Goal: Task Accomplishment & Management: Use online tool/utility

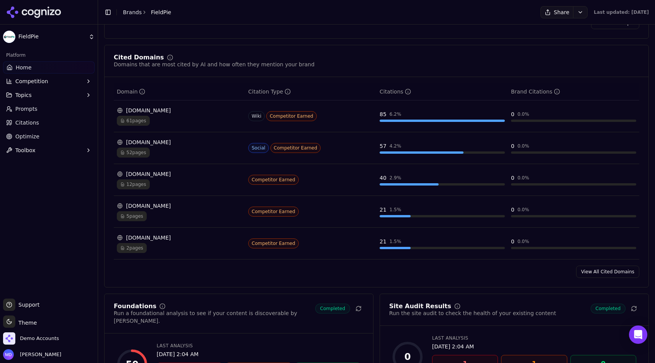
scroll to position [784, 0]
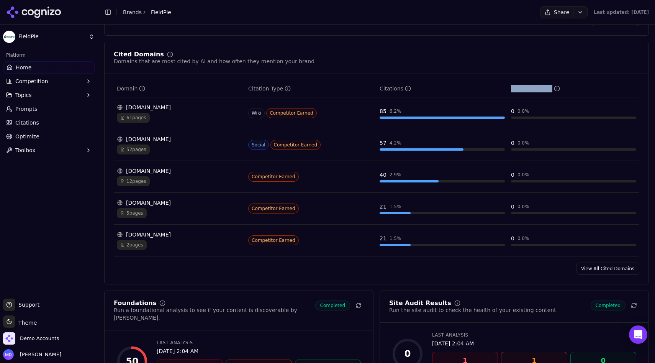
drag, startPoint x: 509, startPoint y: 92, endPoint x: 551, endPoint y: 91, distance: 41.8
click at [551, 91] on th "Brand Citations" at bounding box center [573, 88] width 131 height 17
click at [579, 92] on div "Brand Citations" at bounding box center [573, 89] width 125 height 8
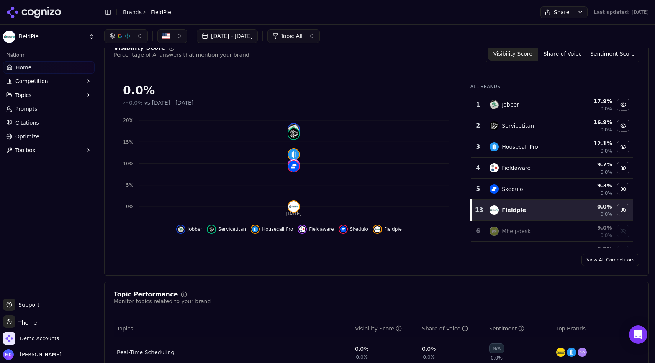
scroll to position [0, 0]
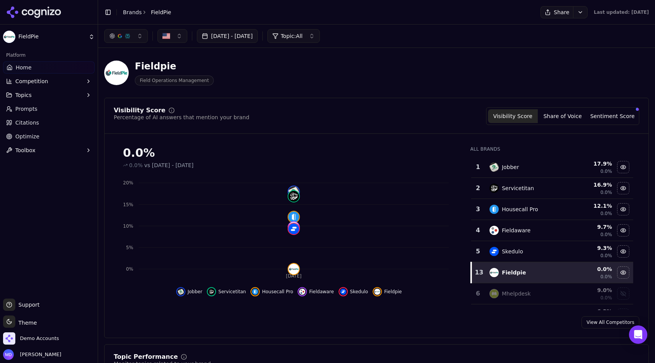
click at [62, 79] on button "Competition" at bounding box center [49, 81] width 92 height 12
click at [26, 106] on span "X-Ray" at bounding box center [49, 106] width 67 height 8
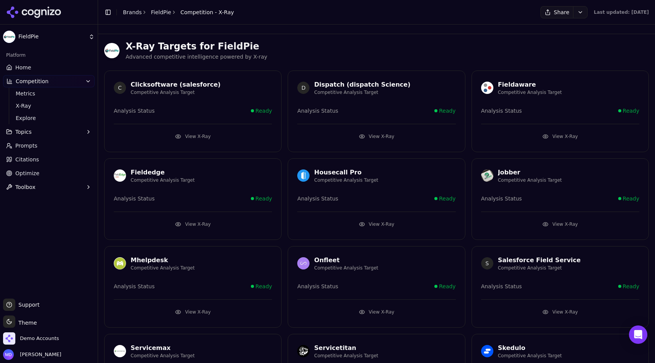
click at [557, 223] on button "View X-Ray" at bounding box center [560, 224] width 158 height 12
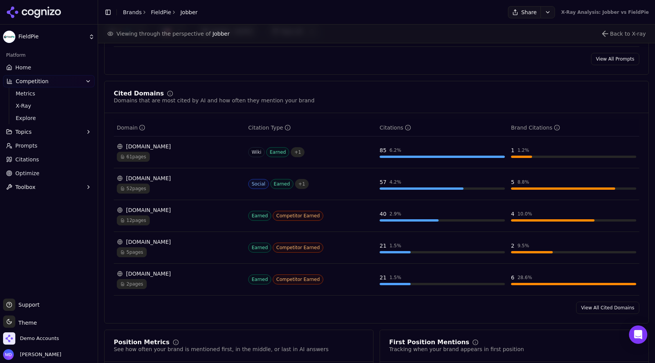
scroll to position [769, 0]
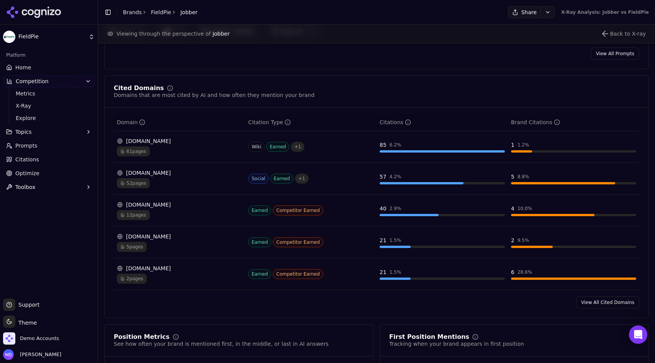
click at [195, 142] on div "en.wikipedia.org" at bounding box center [179, 141] width 125 height 8
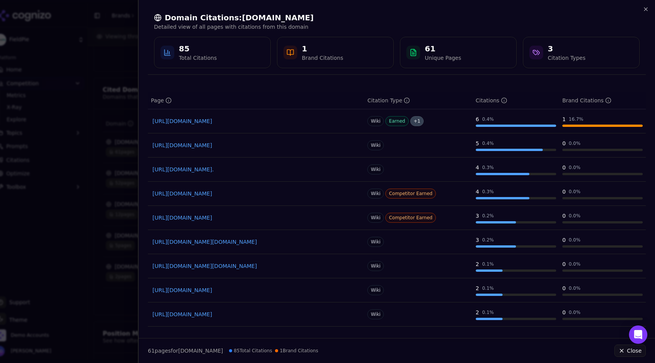
scroll to position [0, 0]
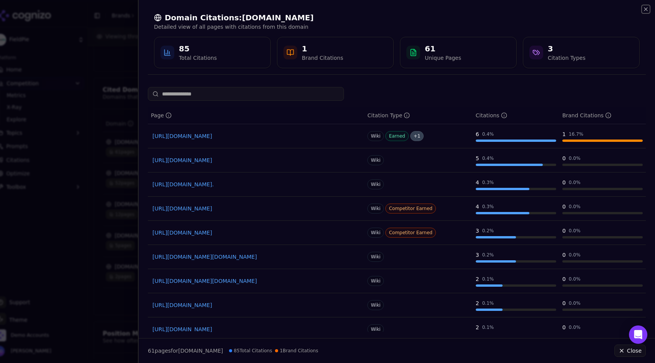
click at [646, 10] on icon "button" at bounding box center [646, 9] width 6 height 6
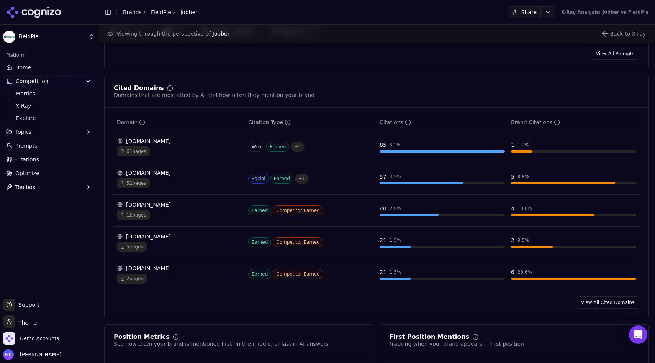
click at [599, 305] on link "View All Cited Domains" at bounding box center [607, 302] width 63 height 12
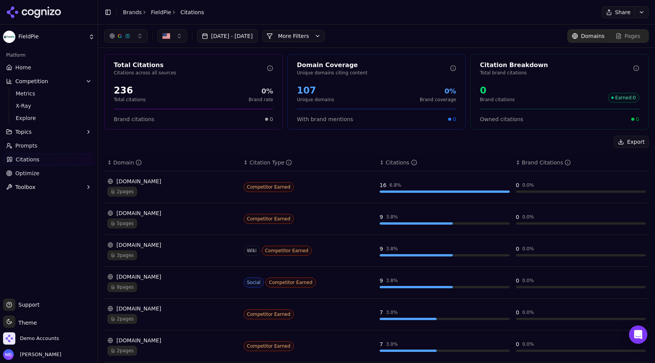
scroll to position [62, 0]
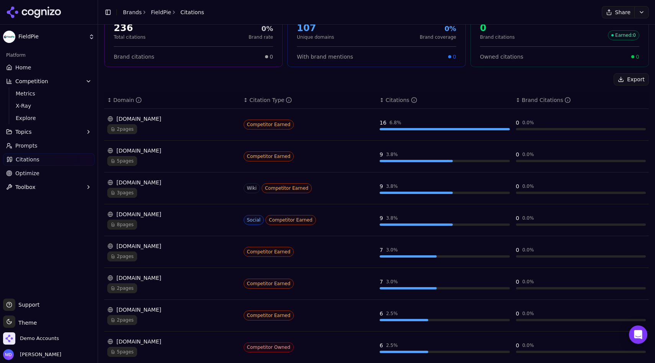
click at [174, 94] on th "↕ Domain" at bounding box center [172, 100] width 136 height 17
click at [148, 98] on div "↕ Domain" at bounding box center [172, 100] width 130 height 8
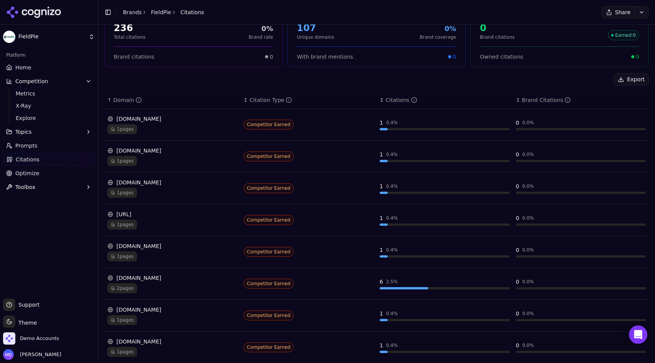
scroll to position [151, 0]
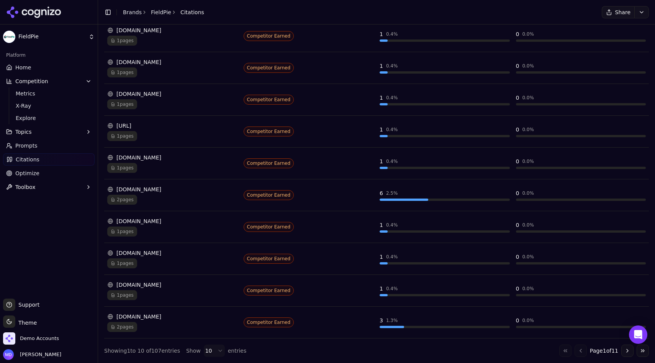
click at [632, 353] on button "Go to next page" at bounding box center [628, 350] width 12 height 12
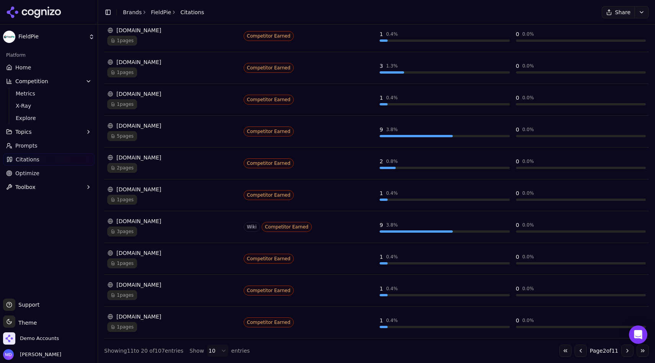
click at [631, 353] on button "Go to next page" at bounding box center [628, 350] width 12 height 12
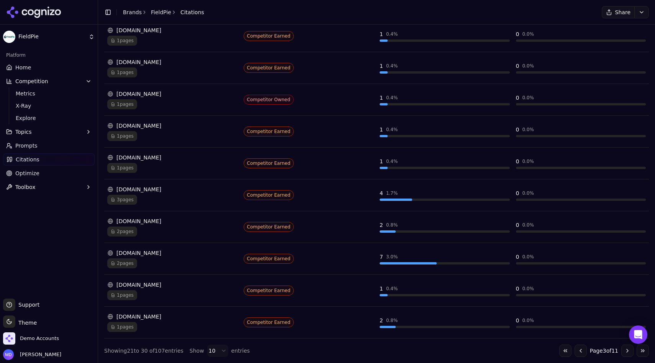
click at [631, 353] on button "Go to next page" at bounding box center [628, 350] width 12 height 12
click at [566, 351] on button "Go to first page" at bounding box center [565, 350] width 12 height 12
click at [627, 351] on button "Go to next page" at bounding box center [628, 350] width 12 height 12
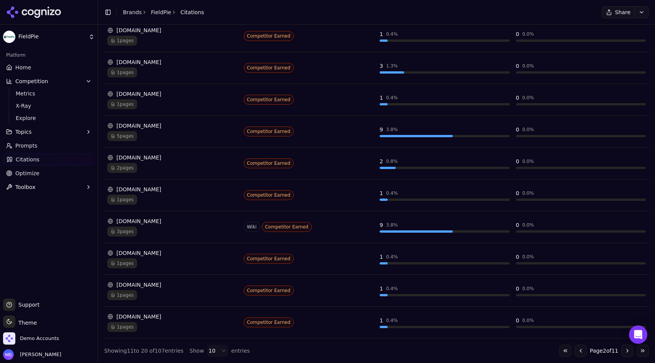
click at [627, 351] on button "Go to next page" at bounding box center [628, 350] width 12 height 12
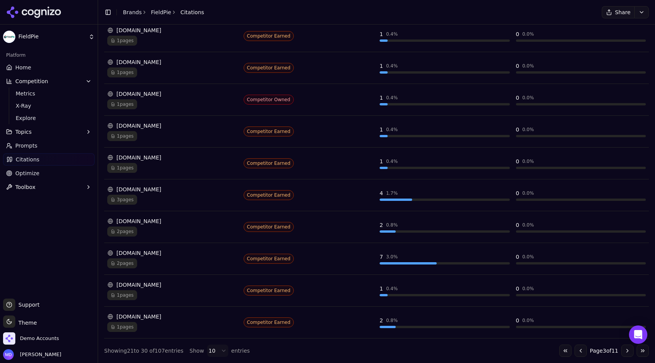
click at [627, 351] on button "Go to next page" at bounding box center [628, 350] width 12 height 12
click at [194, 194] on div "getjobber.com 1 pages" at bounding box center [172, 194] width 130 height 19
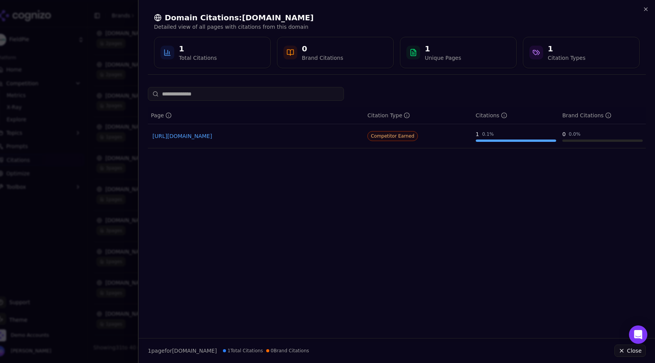
click at [105, 146] on div at bounding box center [327, 181] width 655 height 363
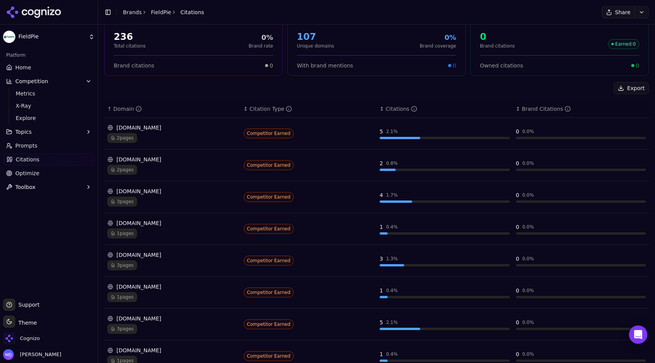
scroll to position [54, 0]
click at [26, 66] on span "Home" at bounding box center [23, 68] width 16 height 8
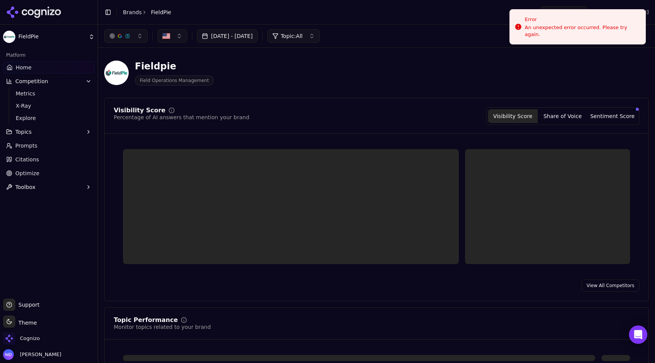
click at [29, 158] on span "Citations" at bounding box center [27, 160] width 24 height 8
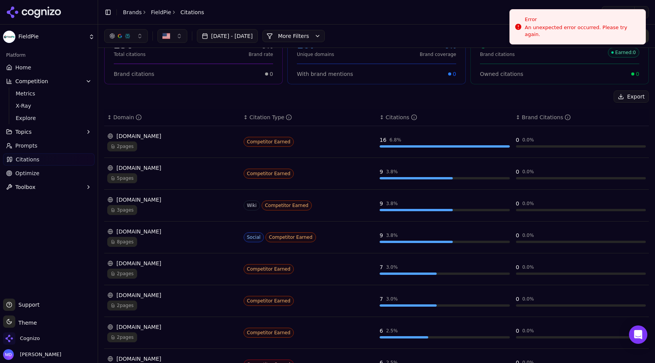
scroll to position [41, 0]
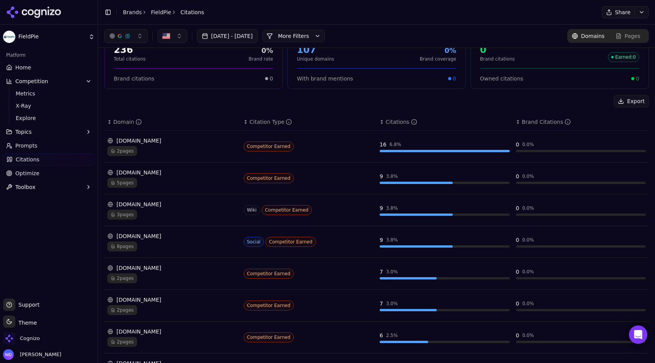
click at [163, 124] on div "↕ Domain" at bounding box center [172, 122] width 130 height 8
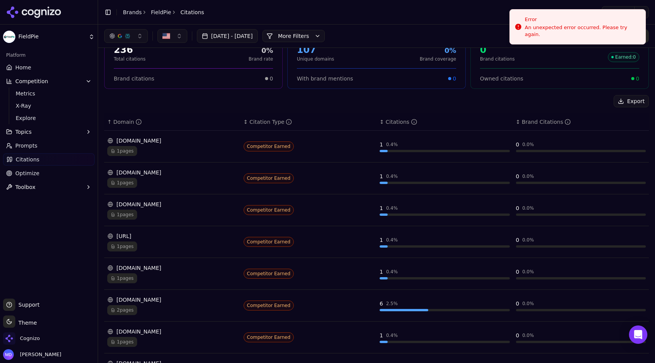
scroll to position [151, 0]
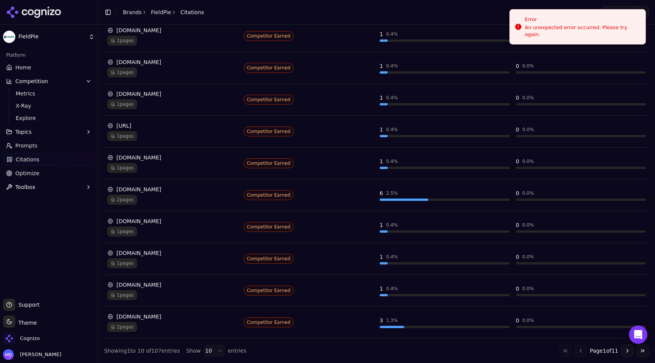
click at [627, 353] on button "Go to next page" at bounding box center [628, 350] width 12 height 12
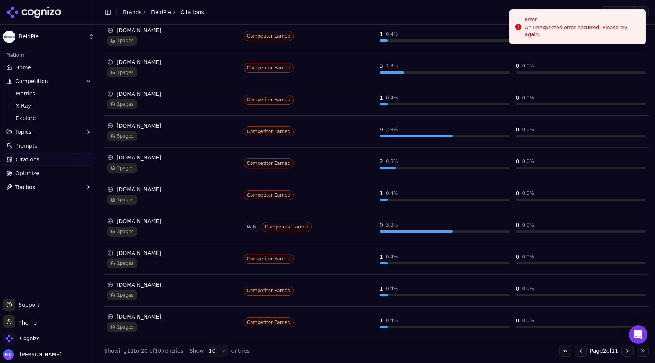
click at [627, 353] on button "Go to next page" at bounding box center [628, 350] width 12 height 12
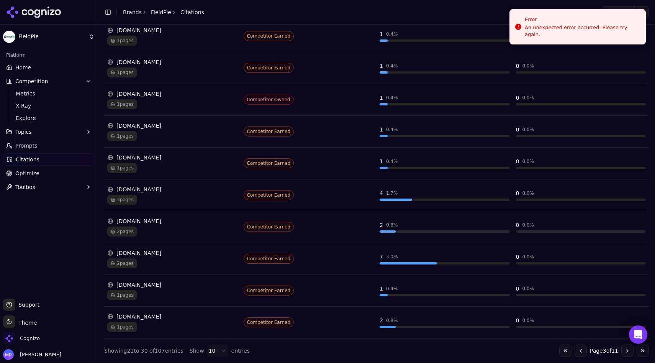
click at [627, 353] on button "Go to next page" at bounding box center [628, 350] width 12 height 12
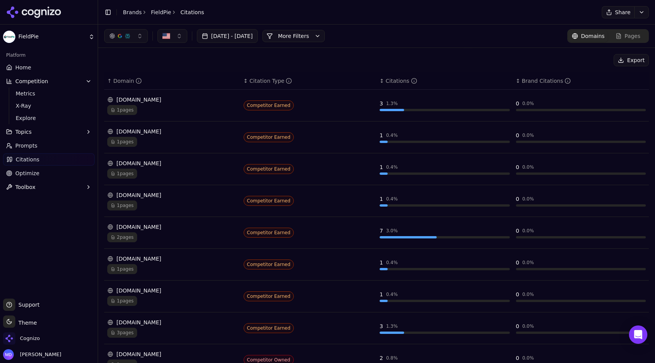
scroll to position [147, 0]
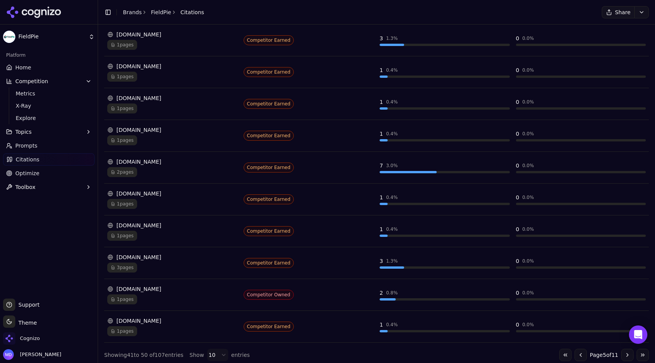
click at [582, 355] on button "Go to previous page" at bounding box center [581, 355] width 12 height 12
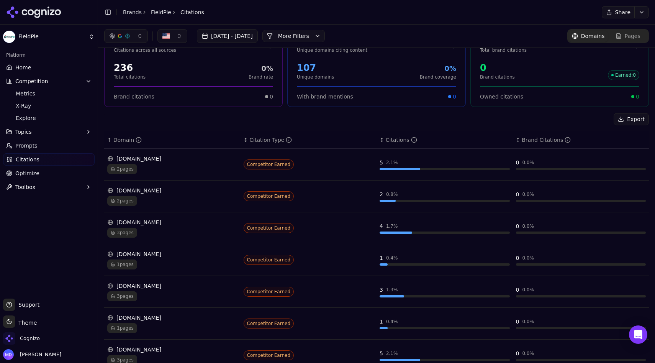
scroll to position [20, 0]
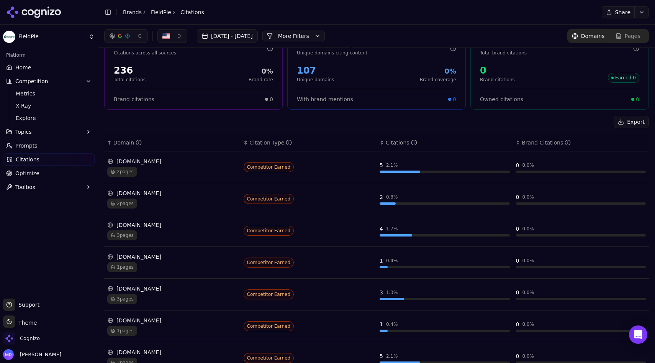
click at [48, 67] on link "Home" at bounding box center [49, 67] width 92 height 12
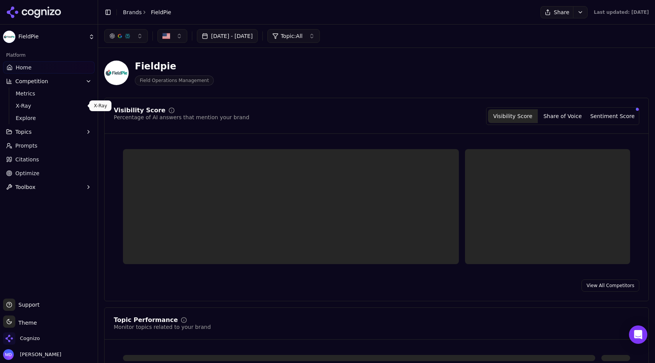
click at [33, 102] on link "X-Ray" at bounding box center [49, 105] width 73 height 11
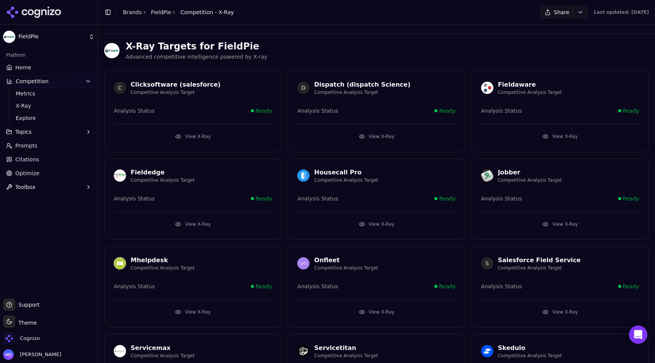
click at [377, 225] on button "View X-Ray" at bounding box center [376, 224] width 158 height 12
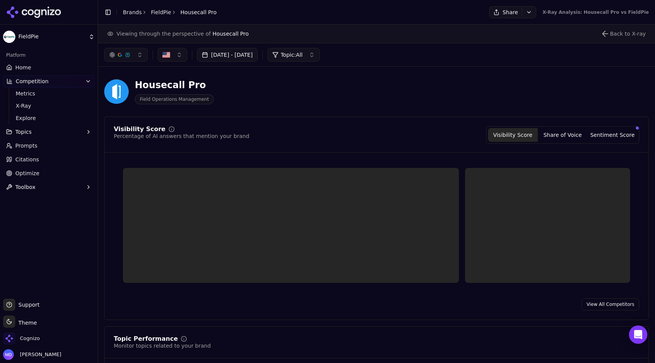
click at [272, 102] on div "Housecall Pro Field Operations Management" at bounding box center [275, 91] width 343 height 25
click at [219, 33] on span "Housecall Pro" at bounding box center [231, 34] width 36 height 6
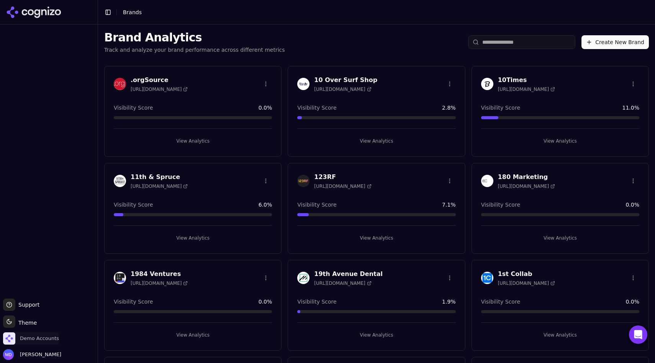
click at [27, 333] on span "Demo Accounts" at bounding box center [31, 338] width 56 height 12
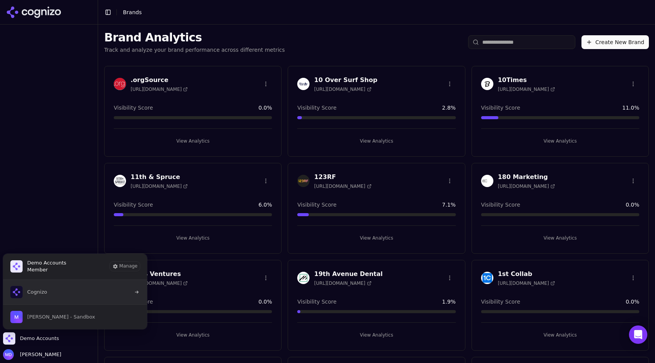
click at [54, 296] on button "Cognizo" at bounding box center [75, 292] width 145 height 25
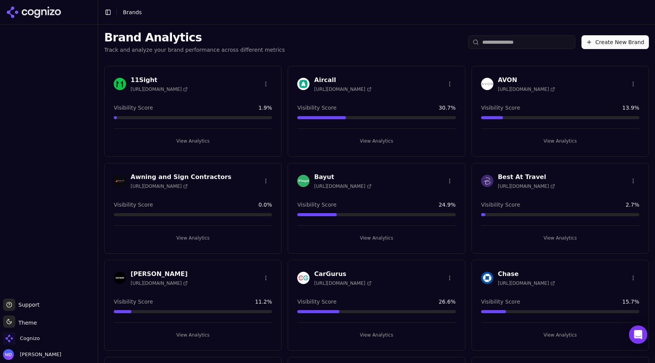
click at [491, 42] on input "search" at bounding box center [521, 42] width 107 height 14
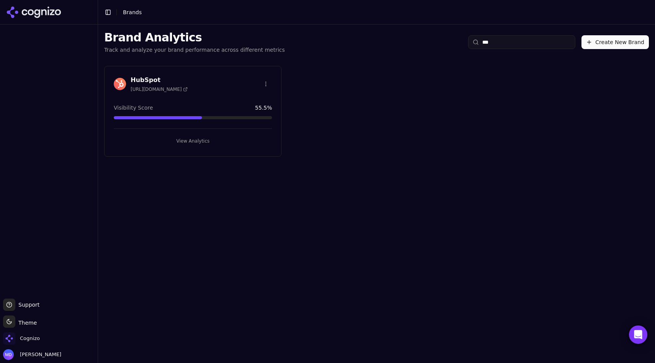
type input "***"
click at [227, 131] on div "View Analytics" at bounding box center [193, 137] width 158 height 19
click at [221, 142] on button "View Analytics" at bounding box center [193, 141] width 158 height 12
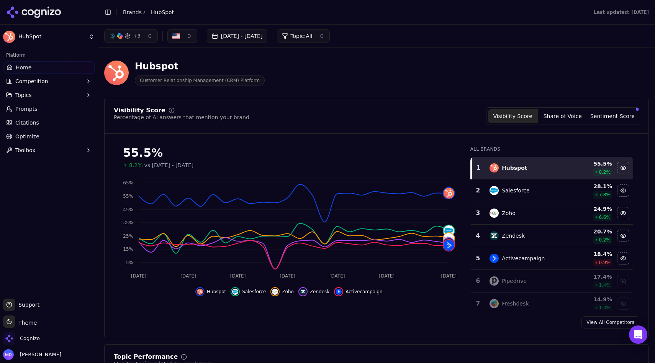
click at [274, 118] on div "Visibility Score Percentage of AI answers that mention your brand Visibility Sc…" at bounding box center [377, 116] width 526 height 18
click at [34, 125] on span "Citations" at bounding box center [27, 123] width 24 height 8
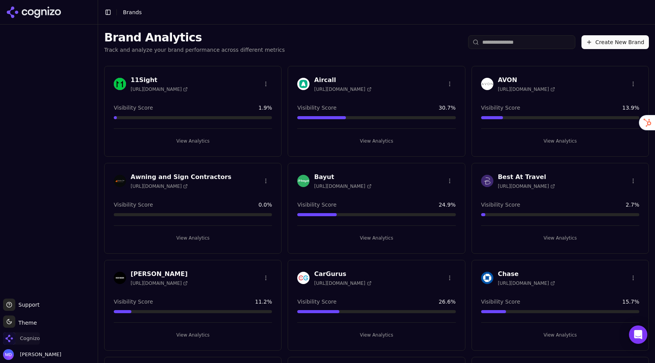
click at [25, 336] on span "Cognizo" at bounding box center [30, 338] width 20 height 7
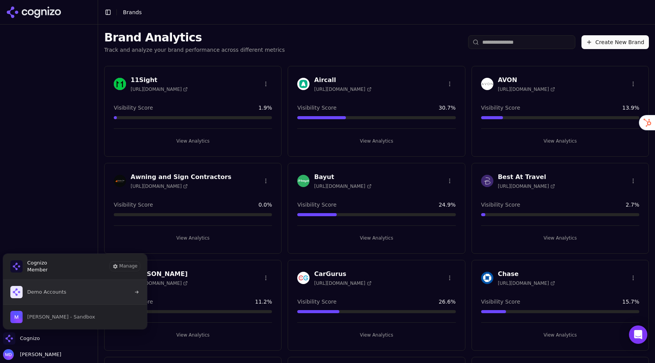
click at [46, 297] on span "Demo Accounts" at bounding box center [38, 292] width 56 height 12
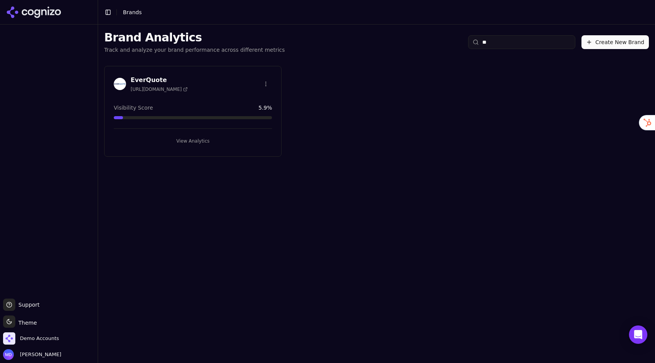
type input "*"
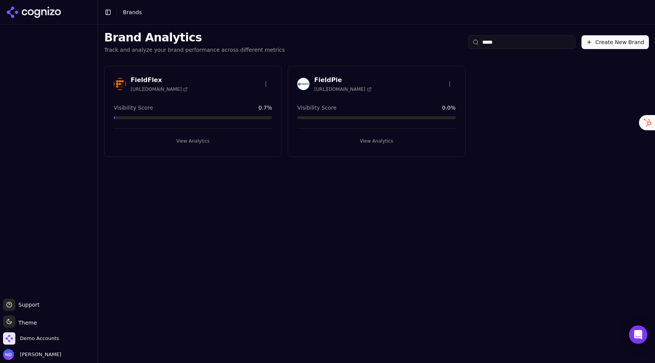
type input "*****"
click at [380, 143] on button "View Analytics" at bounding box center [376, 141] width 158 height 12
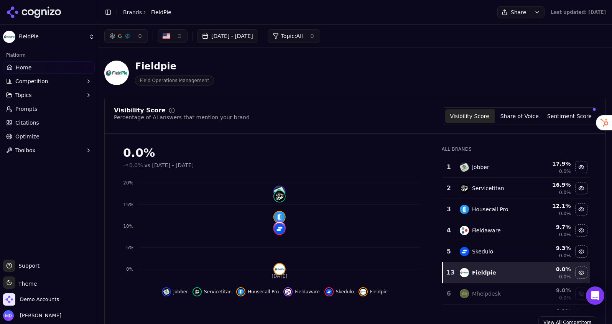
click at [43, 130] on link "Optimize" at bounding box center [49, 136] width 92 height 12
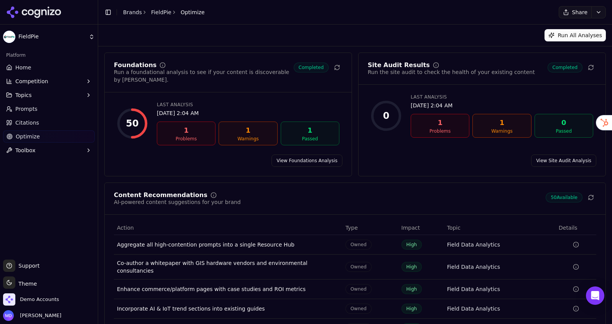
scroll to position [36, 0]
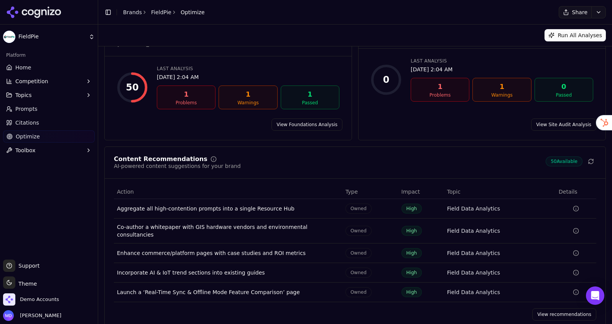
click at [566, 308] on link "View recommendations" at bounding box center [564, 314] width 64 height 12
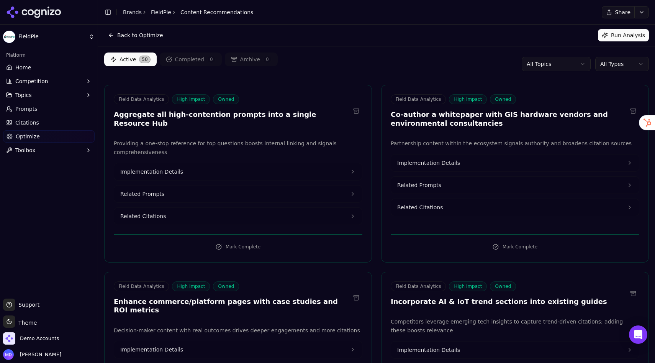
click at [169, 168] on span "Implementation Details" at bounding box center [151, 172] width 63 height 8
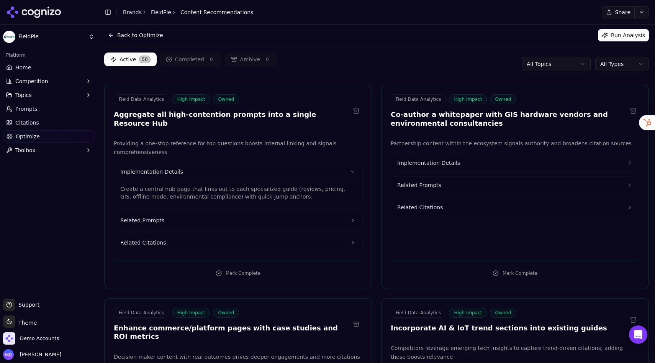
click at [162, 234] on button "Related Citations" at bounding box center [238, 242] width 248 height 17
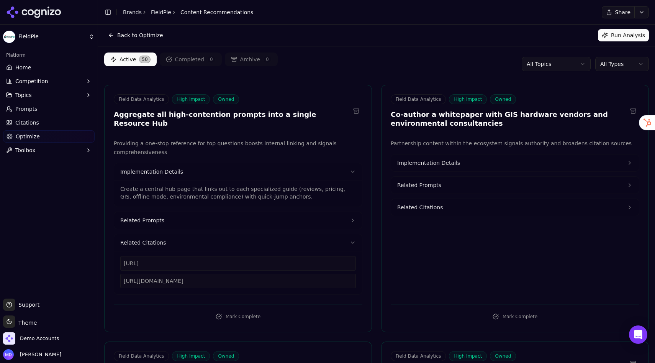
click at [157, 218] on button "Related Prompts" at bounding box center [238, 220] width 248 height 17
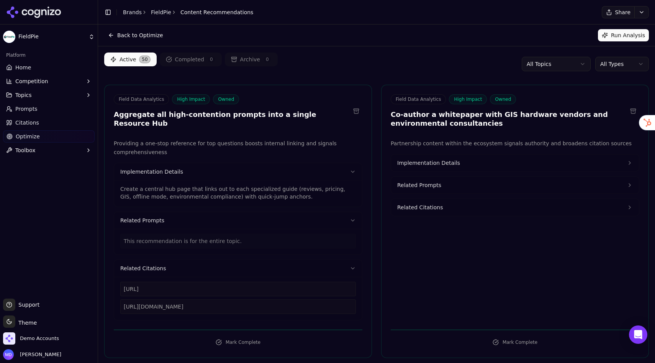
click at [157, 218] on button "Related Prompts" at bounding box center [238, 220] width 248 height 17
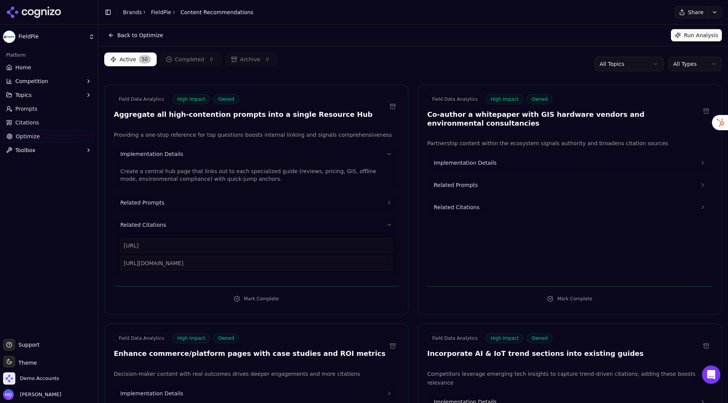
click at [655, 74] on div "Active 50 Completed 0 Archive 0 All Topics All Types" at bounding box center [413, 63] width 618 height 23
click at [655, 69] on html "FieldPie Platform Home Competition Topics Prompts Citations Optimize Toolbox Su…" at bounding box center [364, 201] width 728 height 403
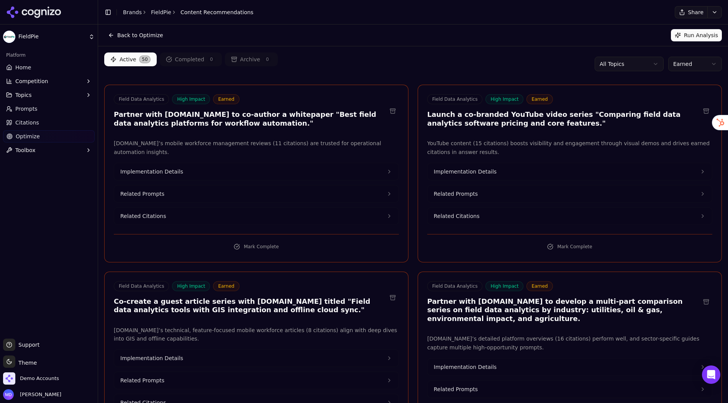
click at [615, 65] on html "FieldPie Platform Home Competition Topics Prompts Citations Optimize Toolbox Su…" at bounding box center [364, 201] width 728 height 403
click at [506, 64] on html "FieldPie Platform Home Competition Topics Prompts Citations Optimize Toolbox Su…" at bounding box center [364, 201] width 728 height 403
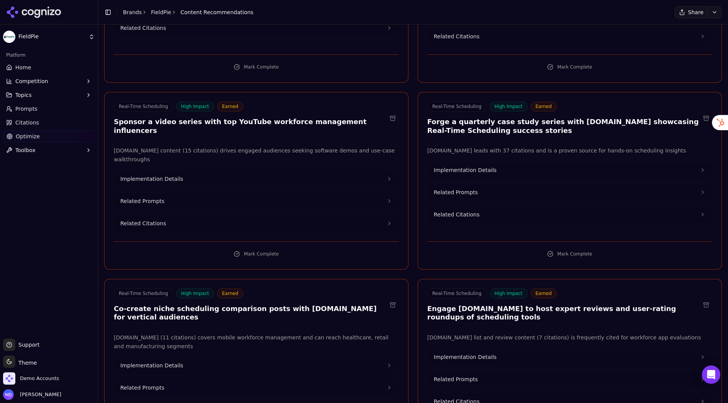
scroll to position [606, 0]
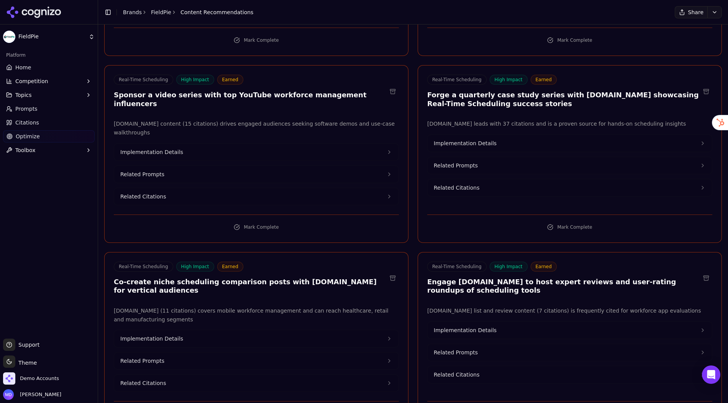
click at [471, 139] on span "Implementation Details" at bounding box center [465, 143] width 63 height 8
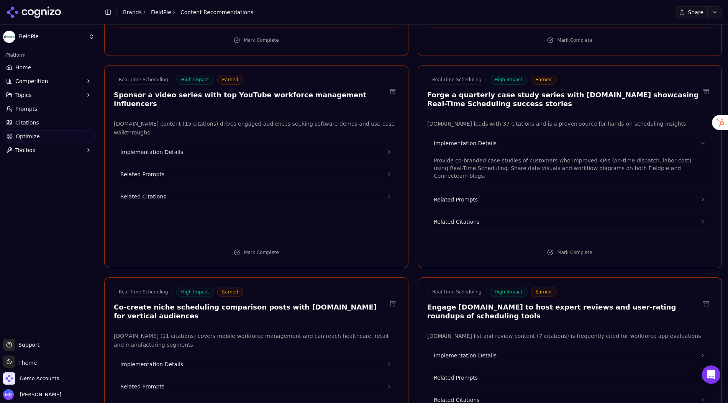
scroll to position [610, 0]
